Goal: Transaction & Acquisition: Register for event/course

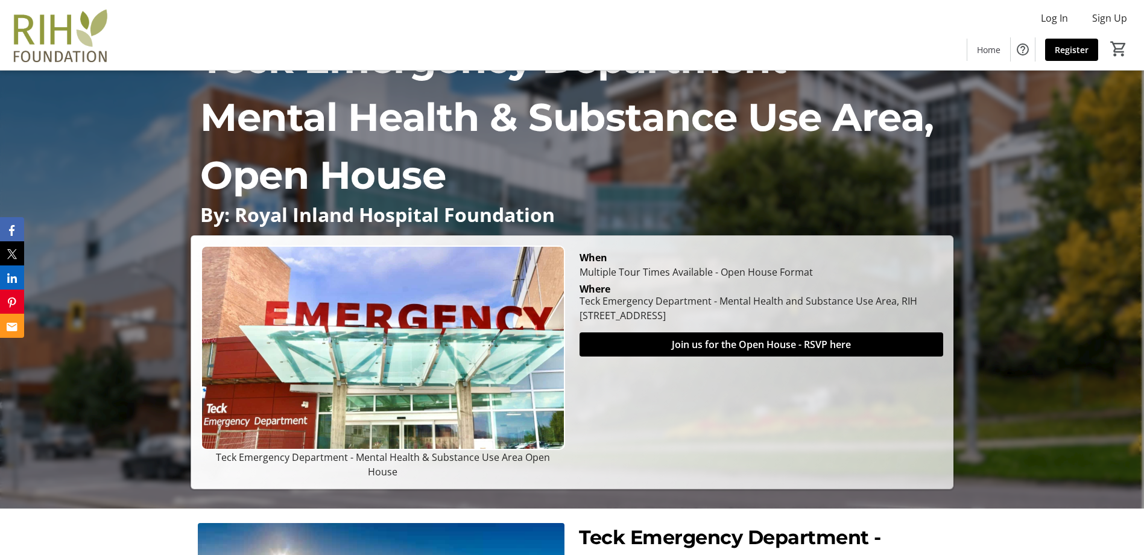
scroll to position [121, 0]
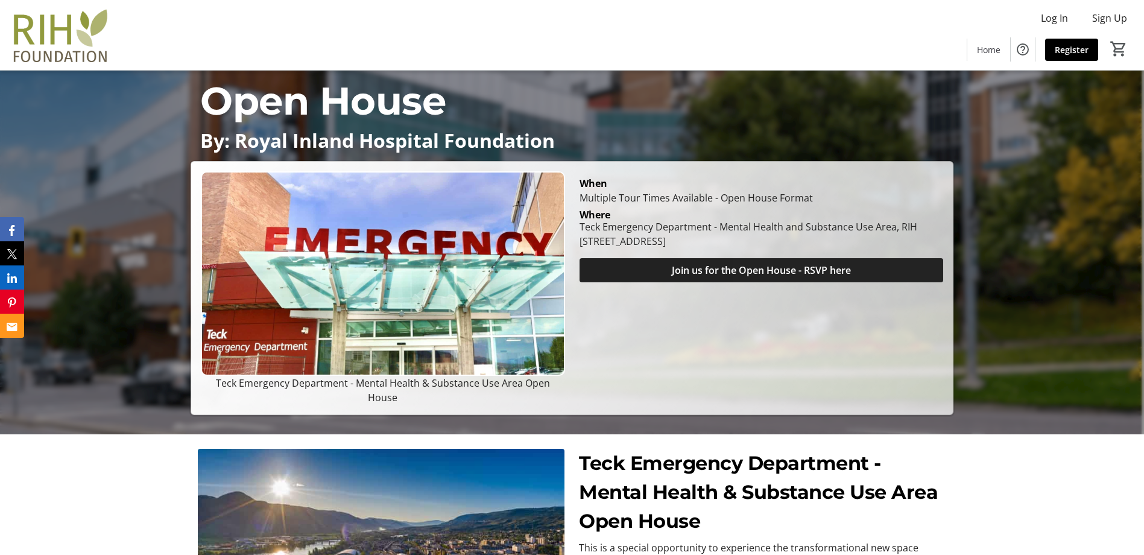
click at [838, 277] on span "Join us for the Open House - RSVP here" at bounding box center [761, 270] width 179 height 14
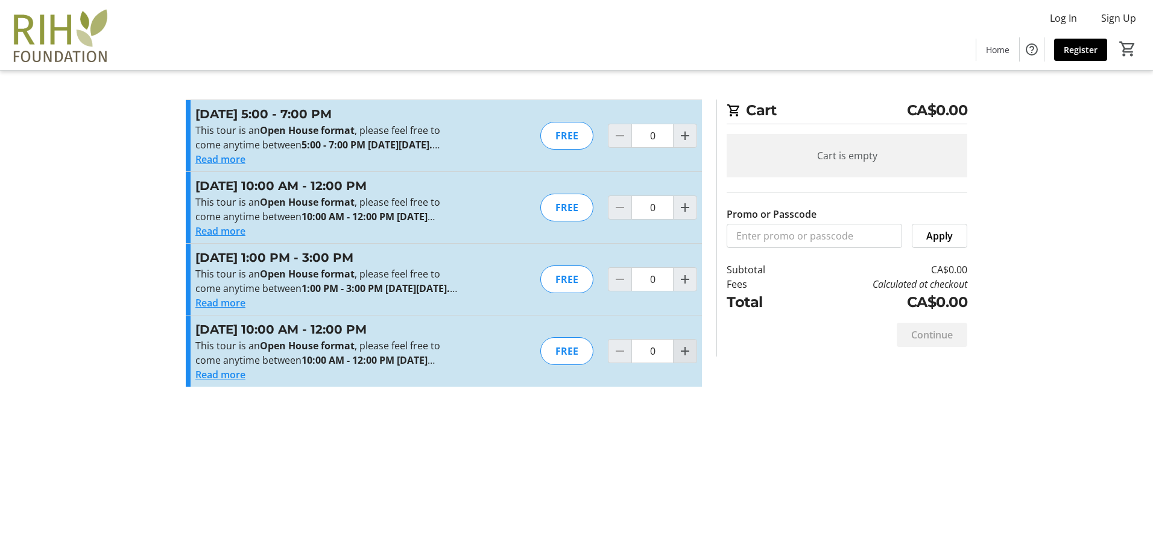
click at [686, 358] on mat-icon "Increment by one" at bounding box center [685, 351] width 14 height 14
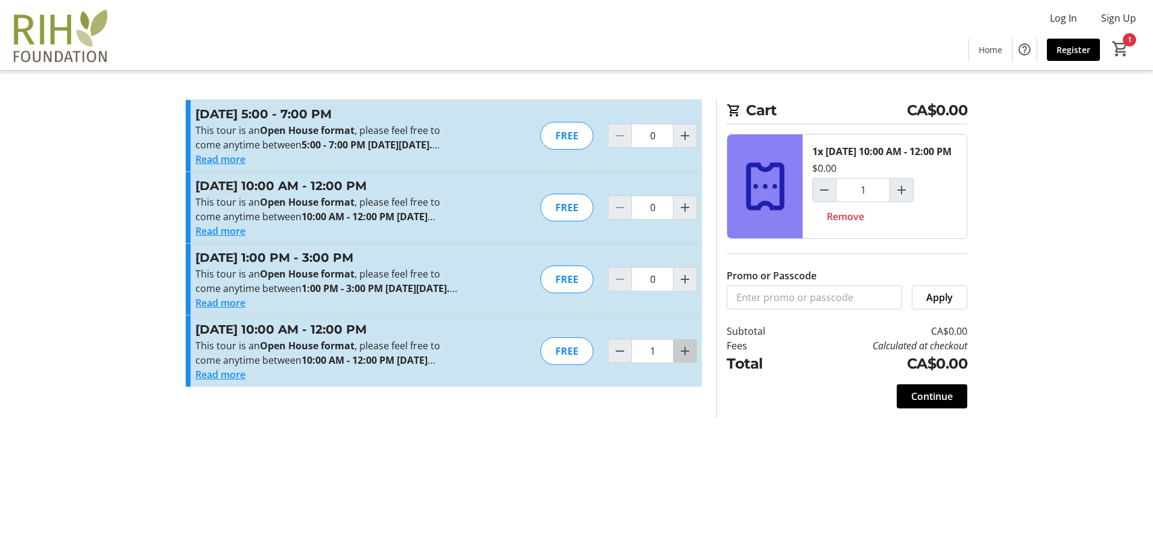
click at [679, 358] on mat-icon "Increment by one" at bounding box center [685, 351] width 14 height 14
type input "2"
click at [932, 403] on span "Continue" at bounding box center [932, 396] width 42 height 14
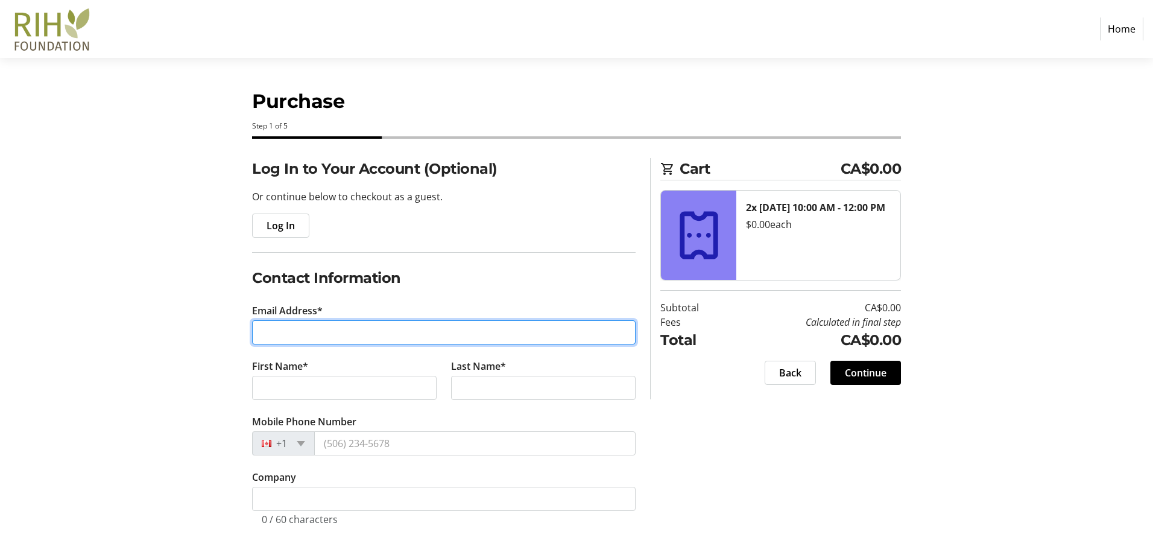
click at [289, 333] on input "Email Address*" at bounding box center [444, 332] width 384 height 24
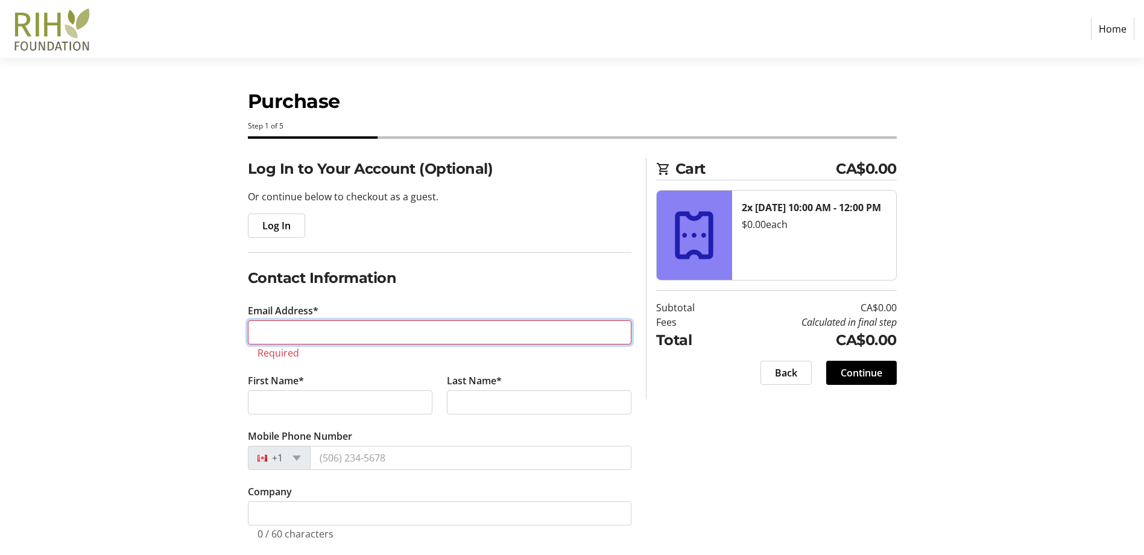
paste input "kay.gienow@hotmail.com"
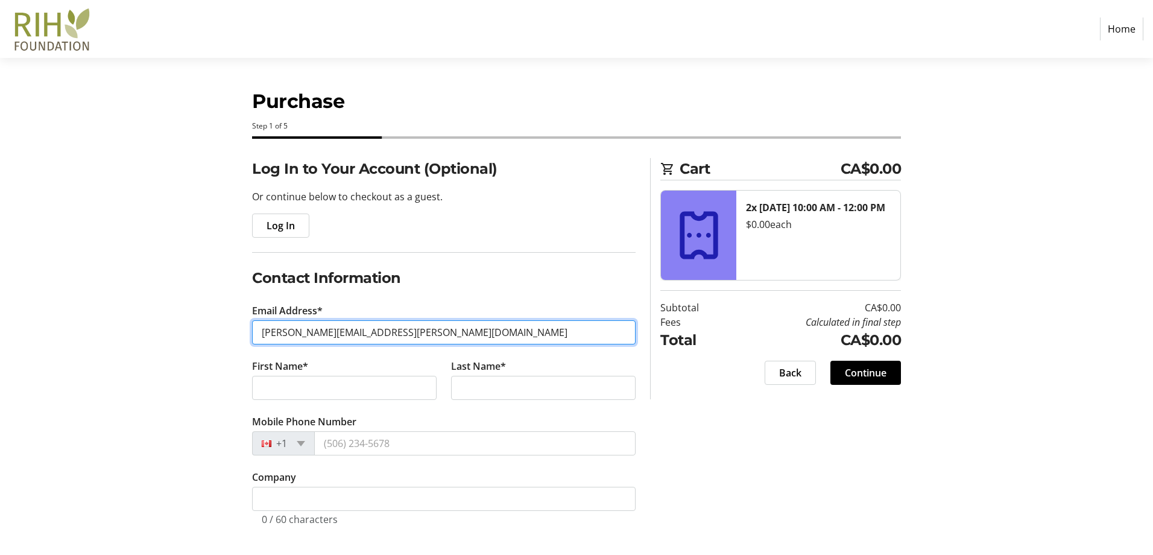
type input "kay.gienow@hotmail.com"
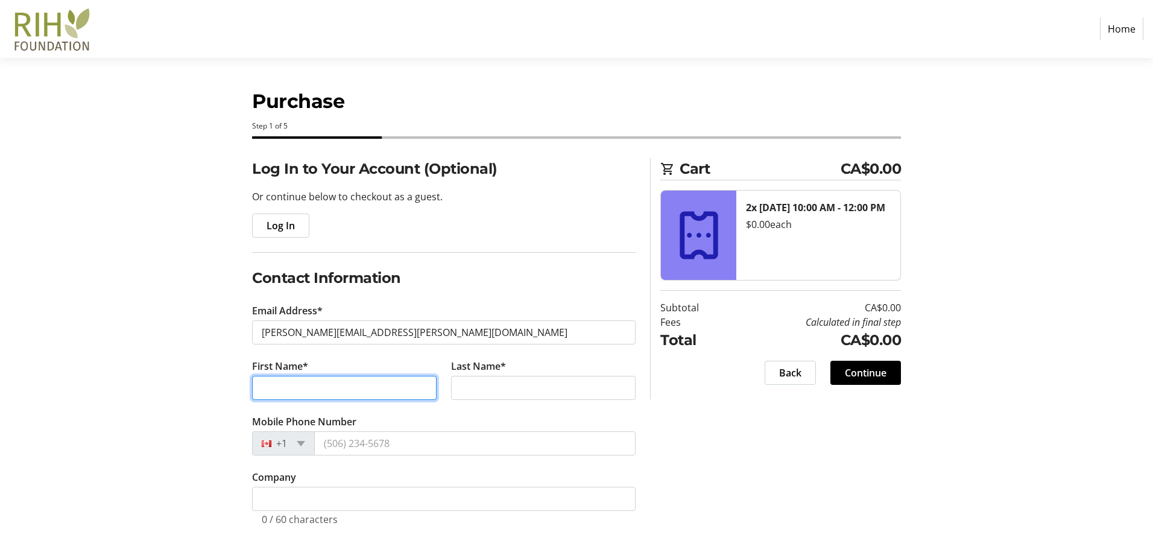
click at [384, 385] on input "First Name*" at bounding box center [344, 388] width 185 height 24
type input "Kay"
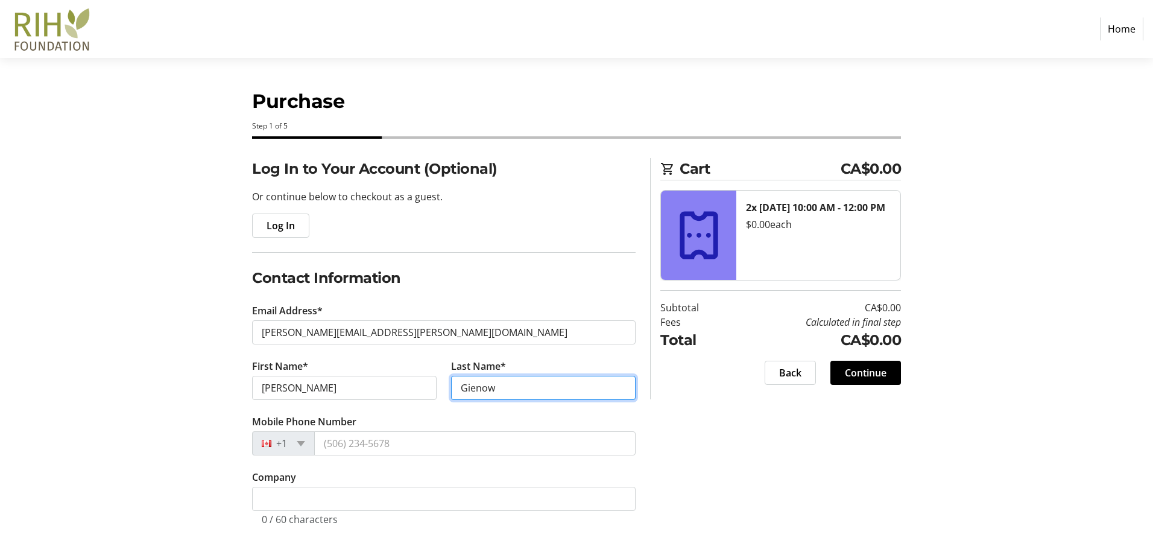
type input "Gienow"
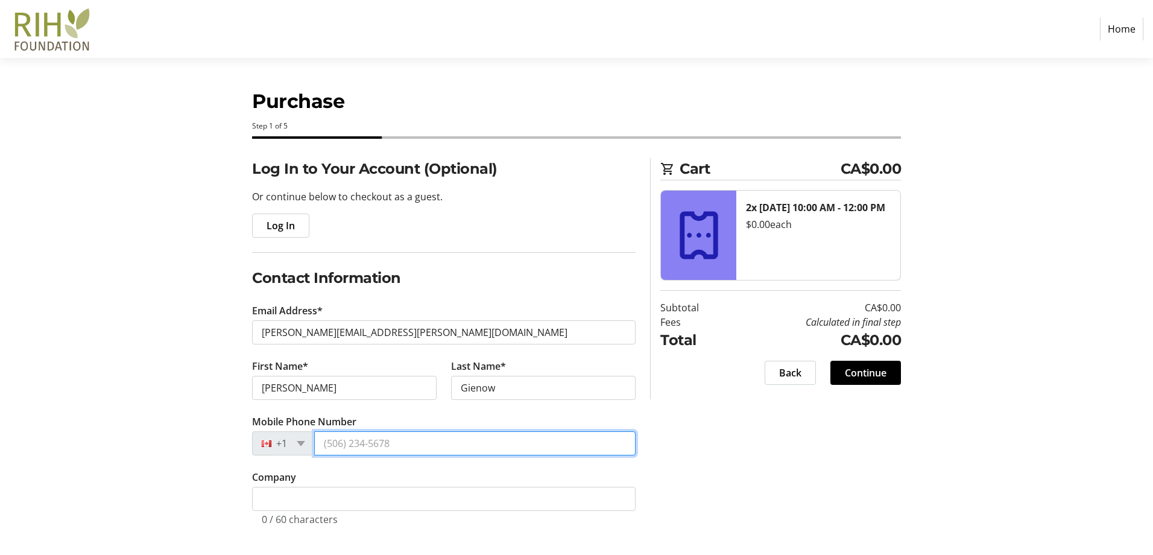
click at [442, 438] on input "Mobile Phone Number" at bounding box center [474, 443] width 321 height 24
type input "(250) 318-9914"
click at [887, 371] on span at bounding box center [866, 372] width 71 height 29
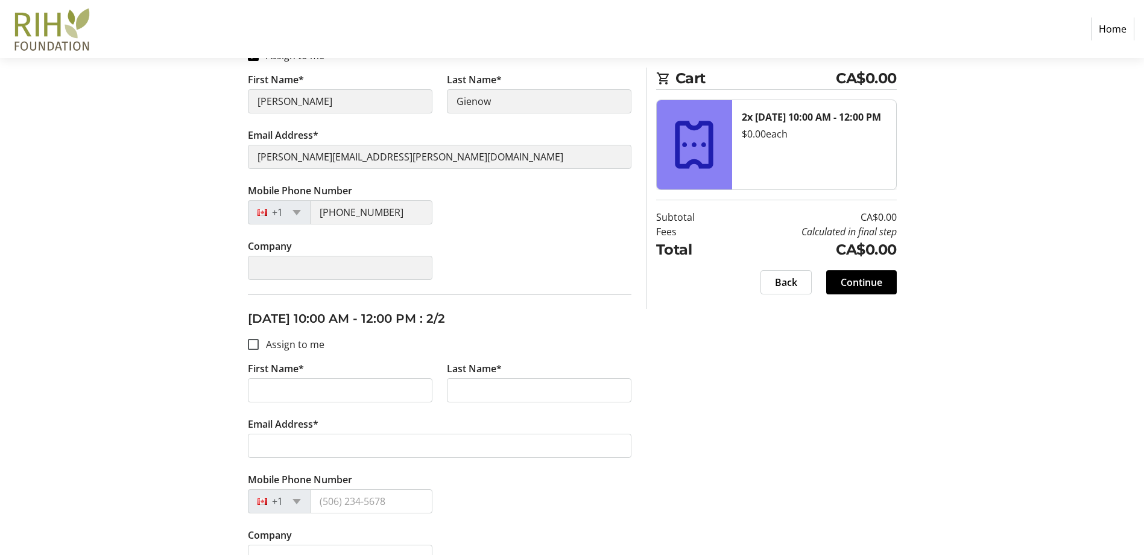
scroll to position [290, 0]
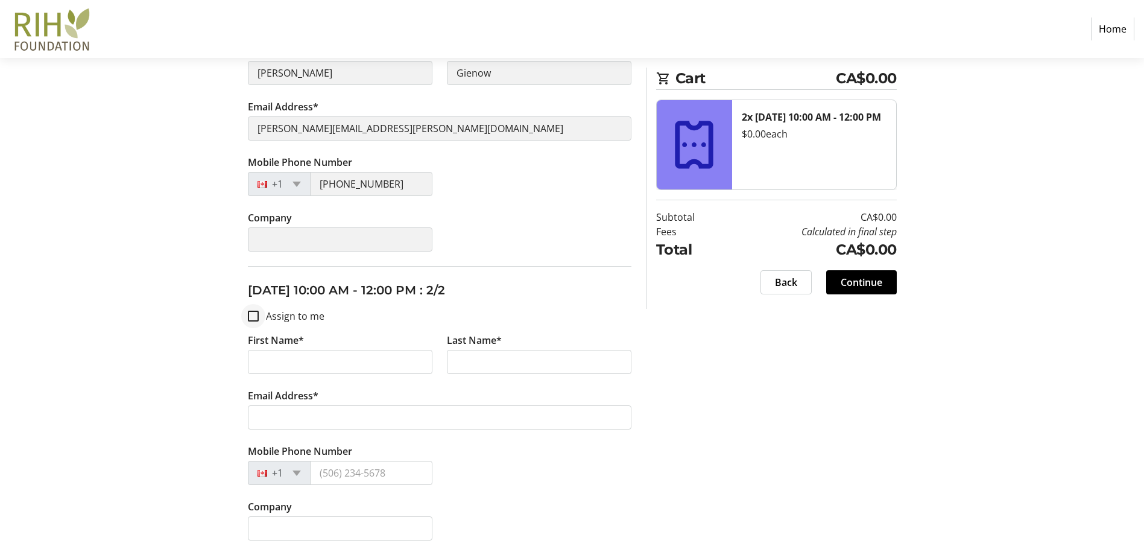
click at [248, 324] on div at bounding box center [253, 316] width 29 height 29
checkbox input "true"
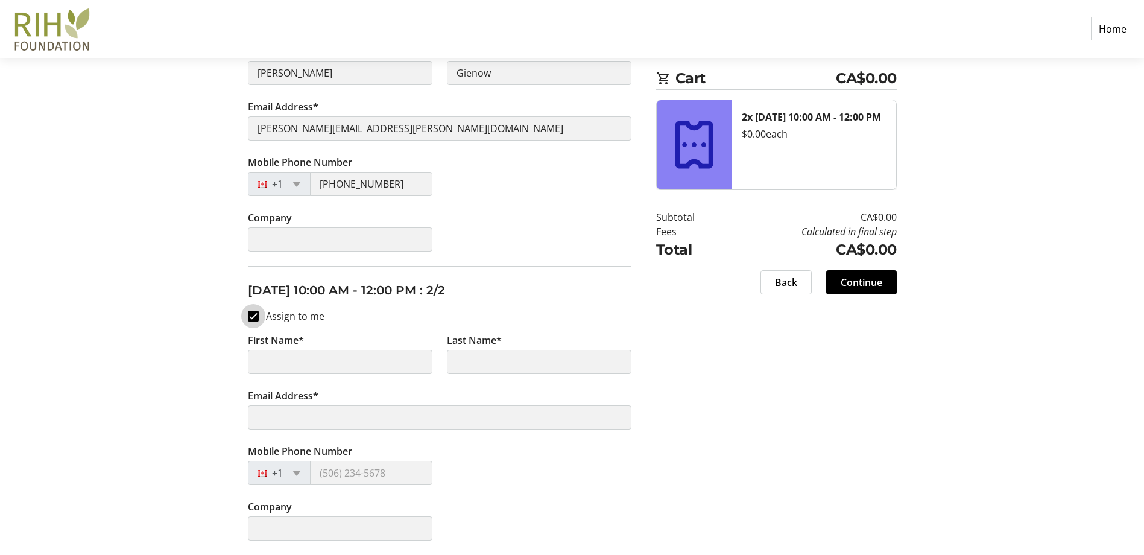
type input "Kay"
type input "Gienow"
type input "kay.gienow@hotmail.com"
type input "(250) 318-9914"
click at [255, 316] on input "Assign to me" at bounding box center [253, 316] width 11 height 11
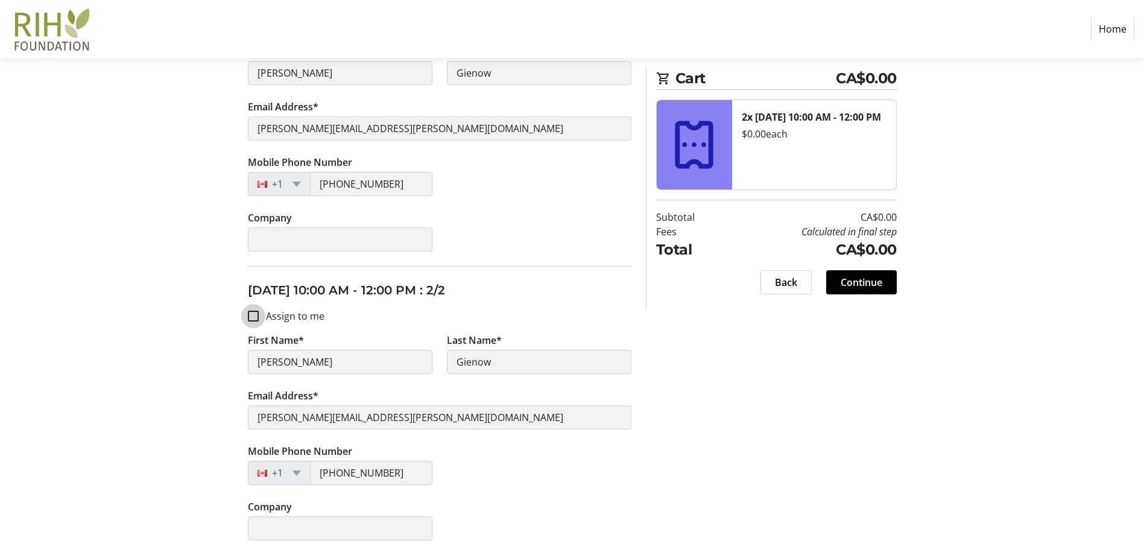
checkbox input "false"
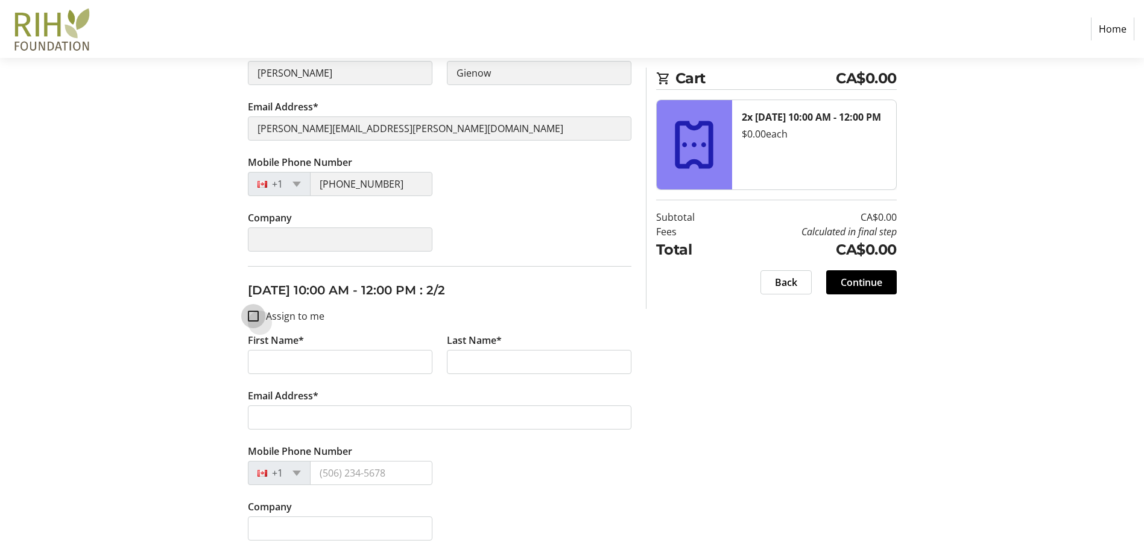
click at [253, 313] on input "Assign to me" at bounding box center [253, 316] width 11 height 11
checkbox input "true"
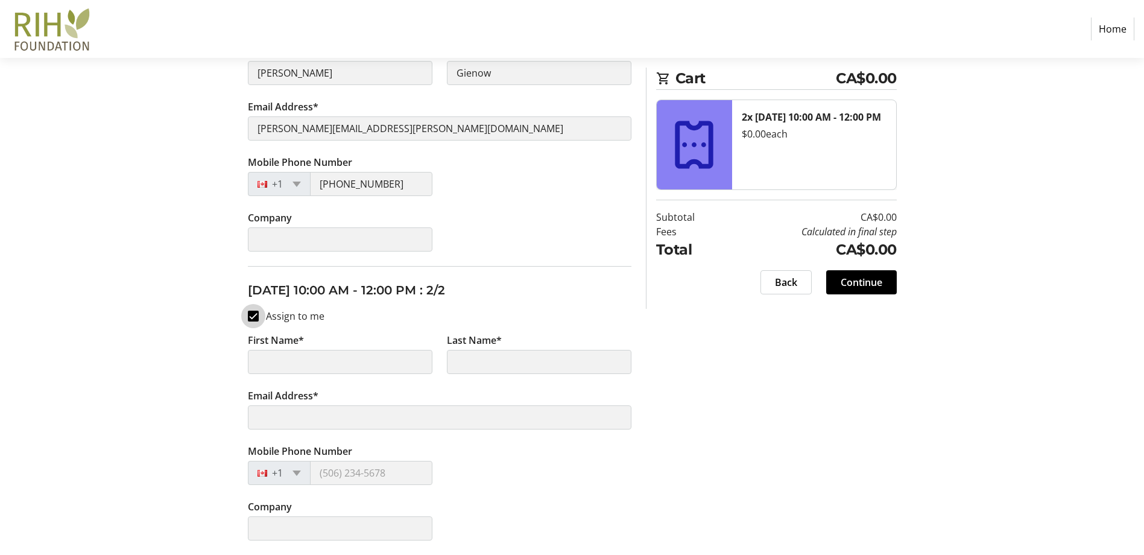
type input "Kay"
type input "Gienow"
type input "kay.gienow@hotmail.com"
type input "(250) 318-9914"
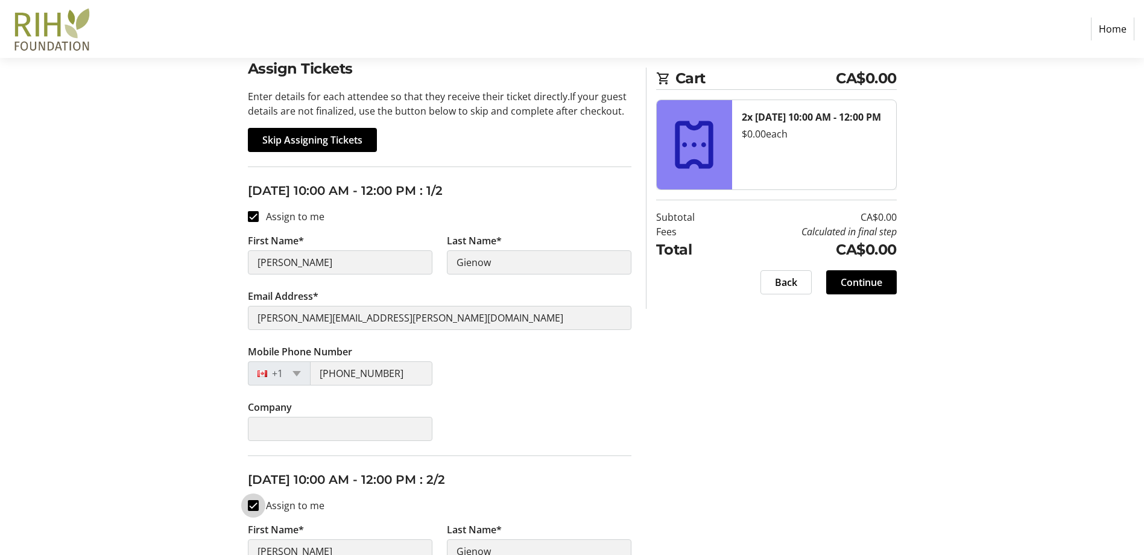
scroll to position [100, 0]
click at [867, 286] on span "Continue" at bounding box center [862, 282] width 42 height 14
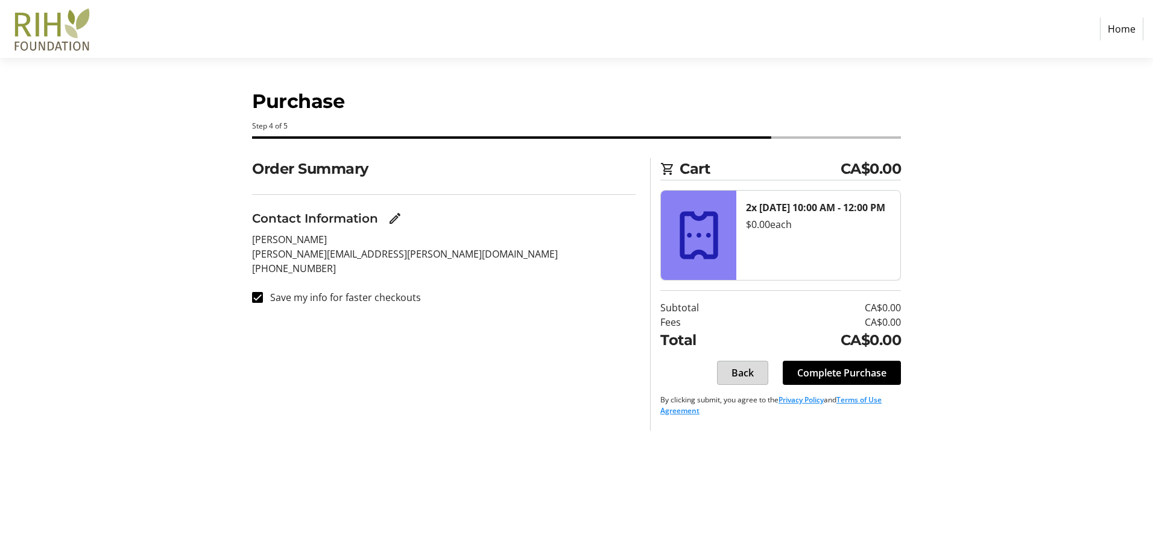
click at [744, 364] on span at bounding box center [743, 372] width 50 height 29
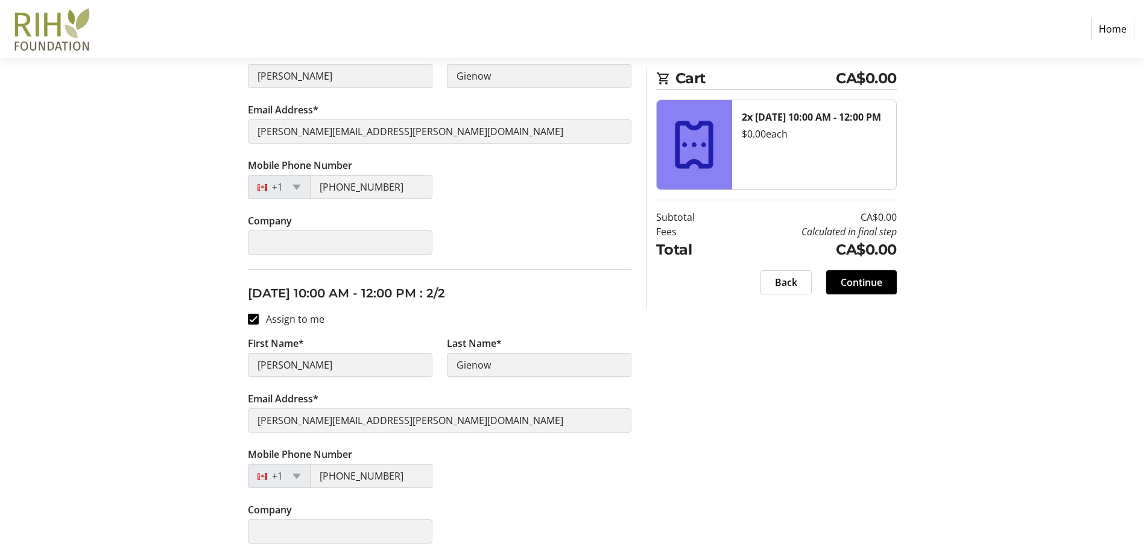
scroll to position [290, 0]
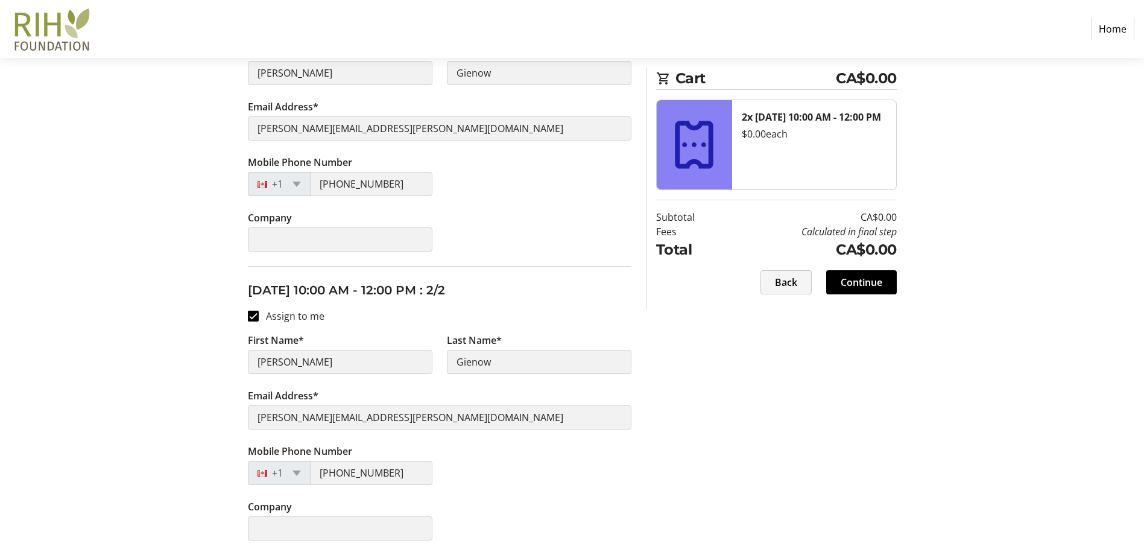
click at [775, 279] on span "Back" at bounding box center [786, 282] width 22 height 14
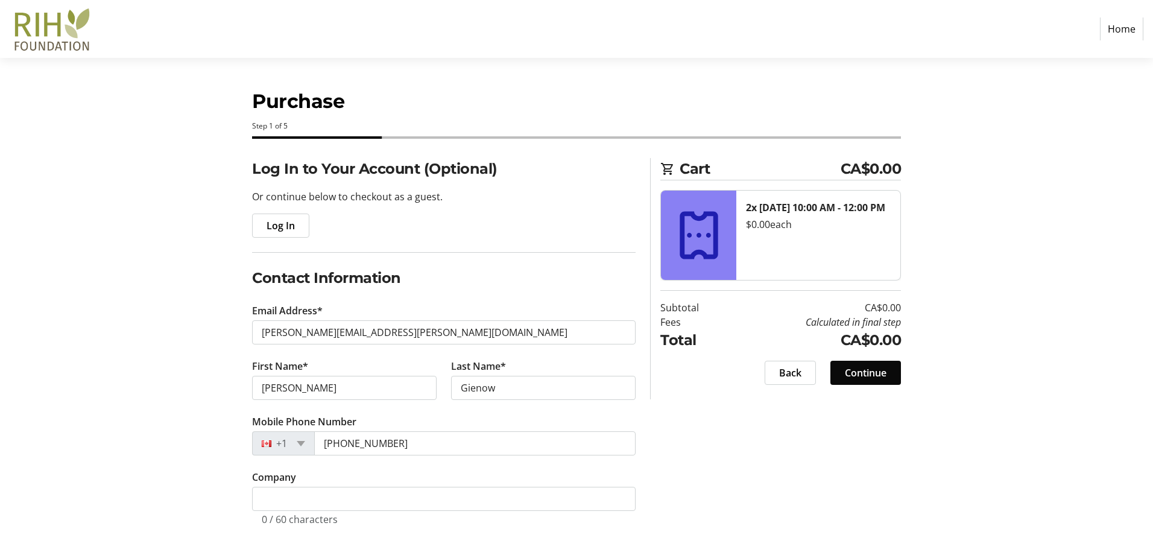
click at [879, 370] on span "Continue" at bounding box center [866, 372] width 42 height 14
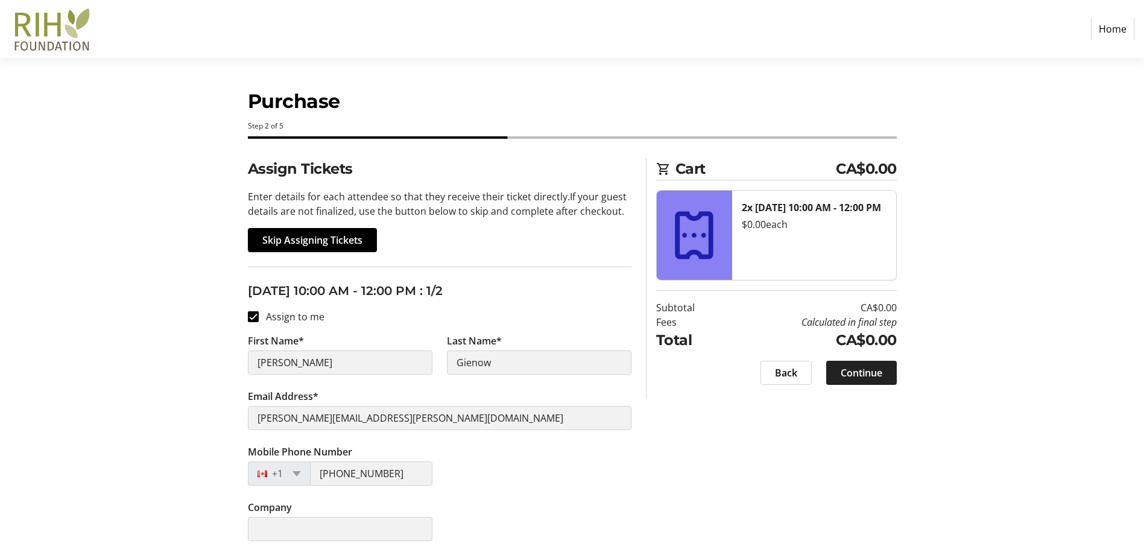
click at [882, 367] on span "Continue" at bounding box center [862, 372] width 42 height 14
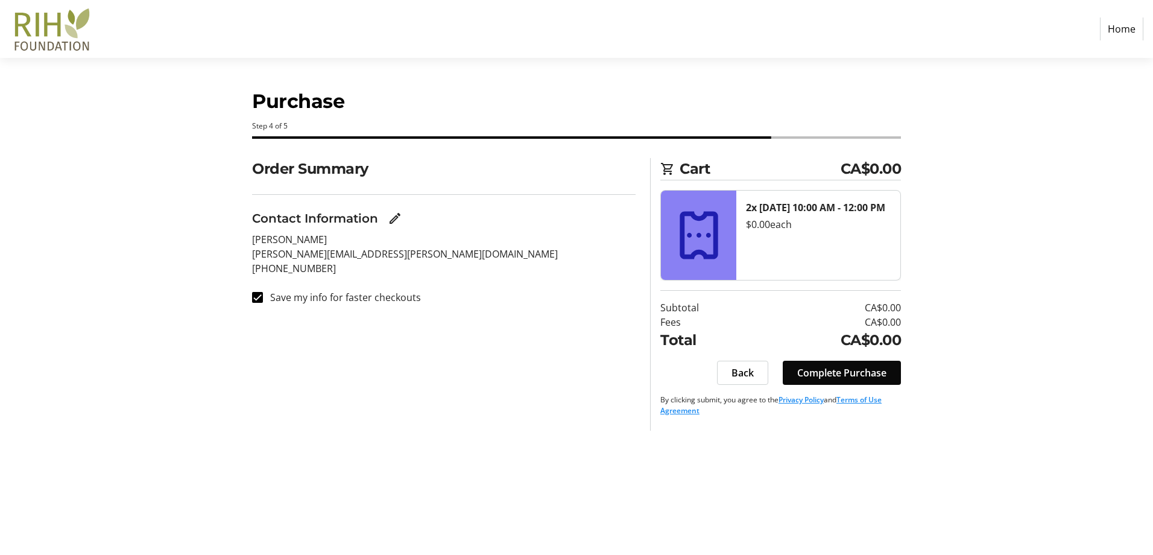
click at [855, 373] on span "Complete Purchase" at bounding box center [841, 372] width 89 height 14
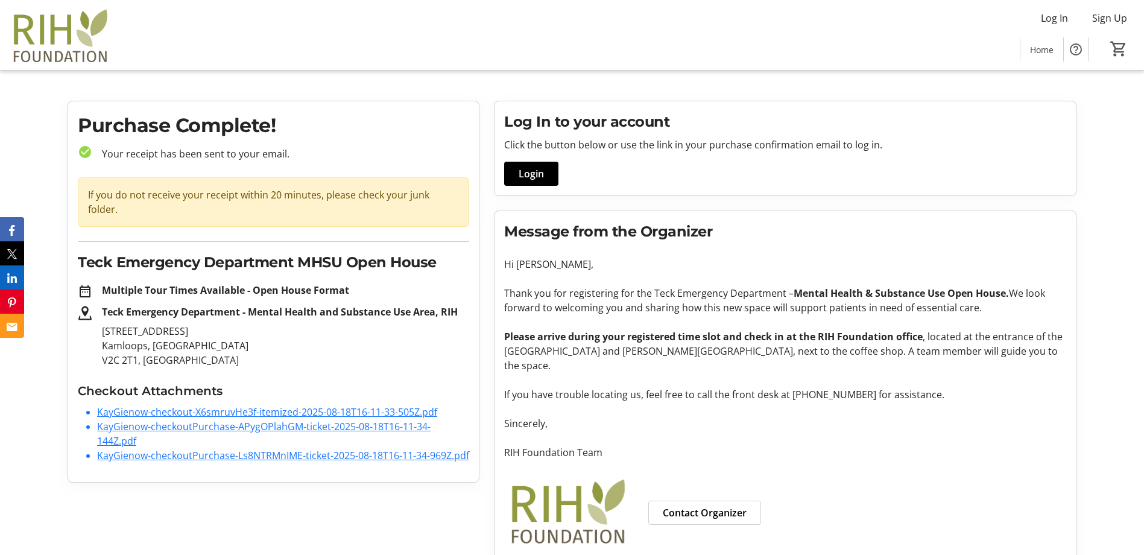
scroll to position [11, 0]
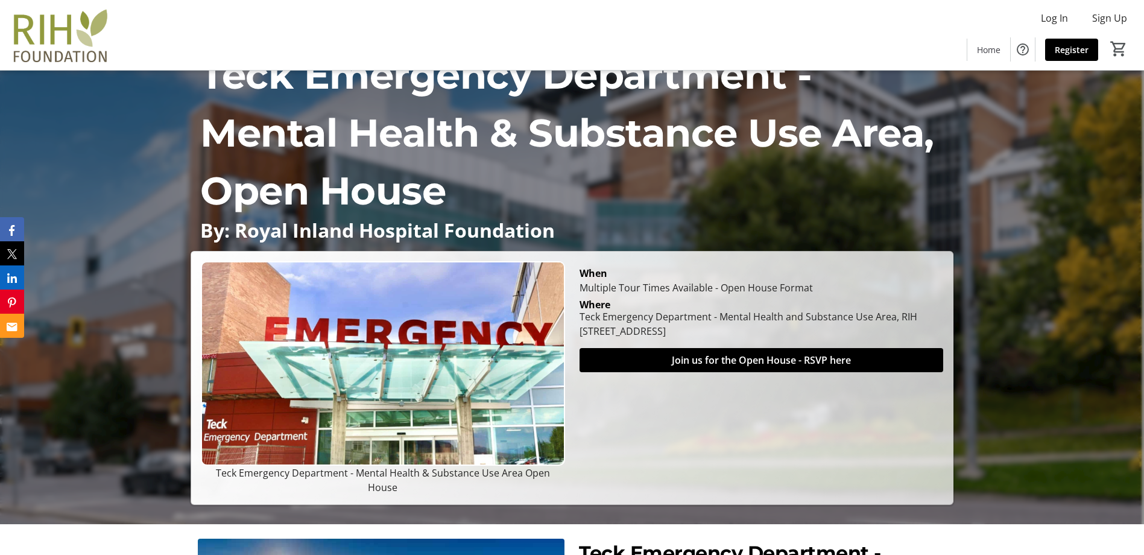
scroll to position [30, 0]
